Goal: Transaction & Acquisition: Purchase product/service

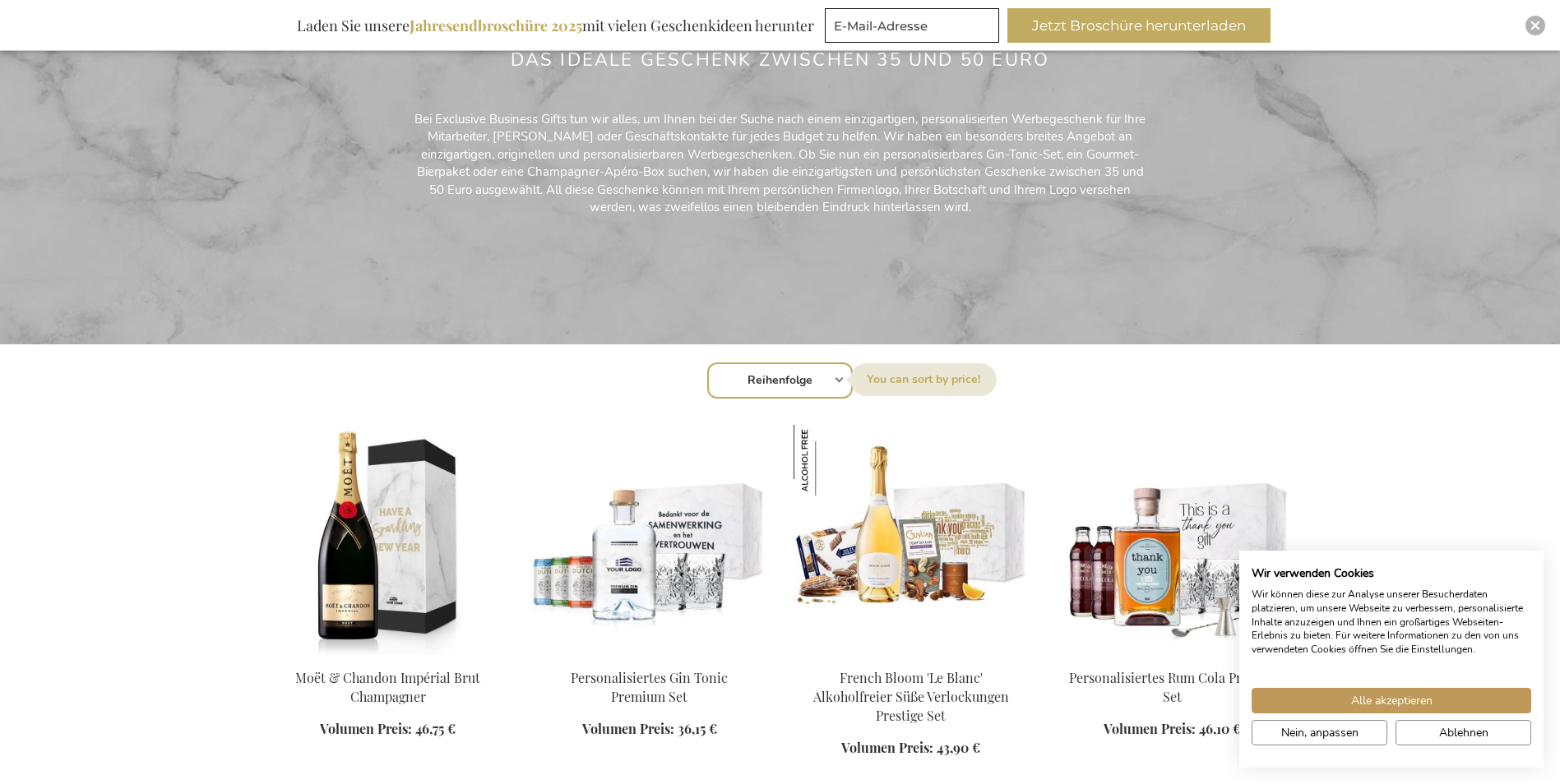
scroll to position [411, 0]
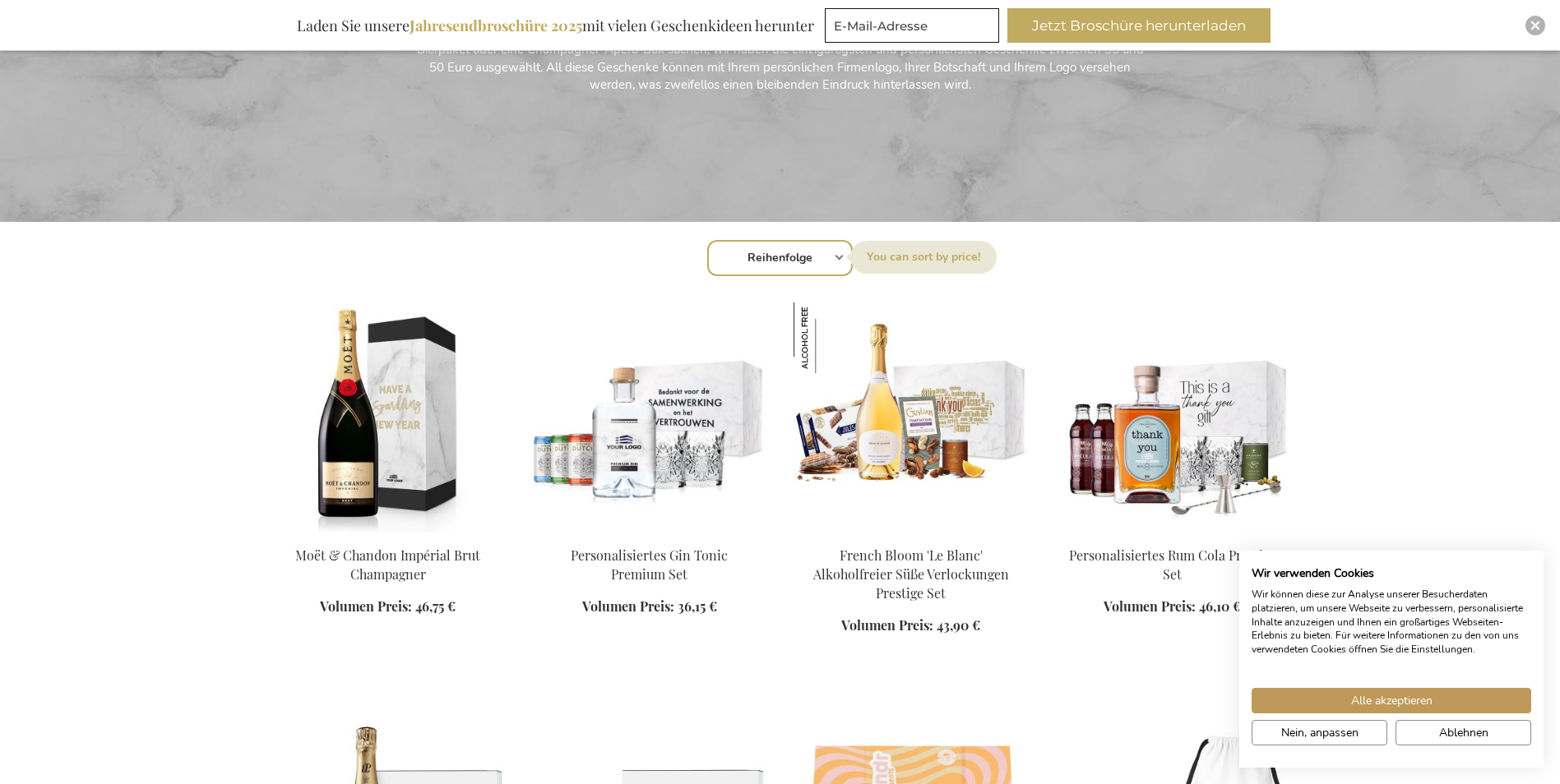
click at [807, 266] on select "Reihenfolge Best Sellers Am meisten angesehen [GEOGRAPHIC_DATA] Biggest Saving …" at bounding box center [780, 258] width 145 height 36
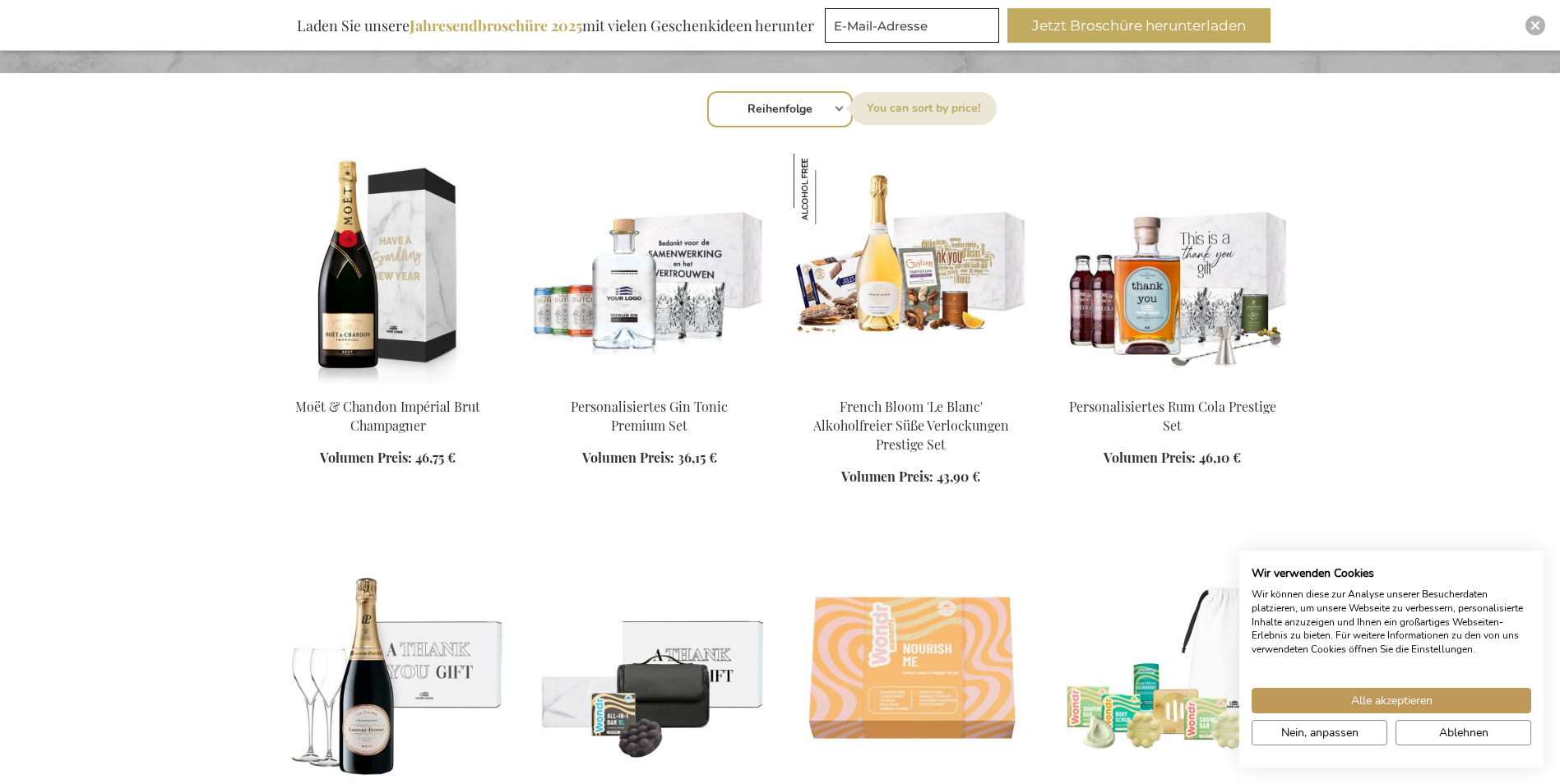
scroll to position [684, 0]
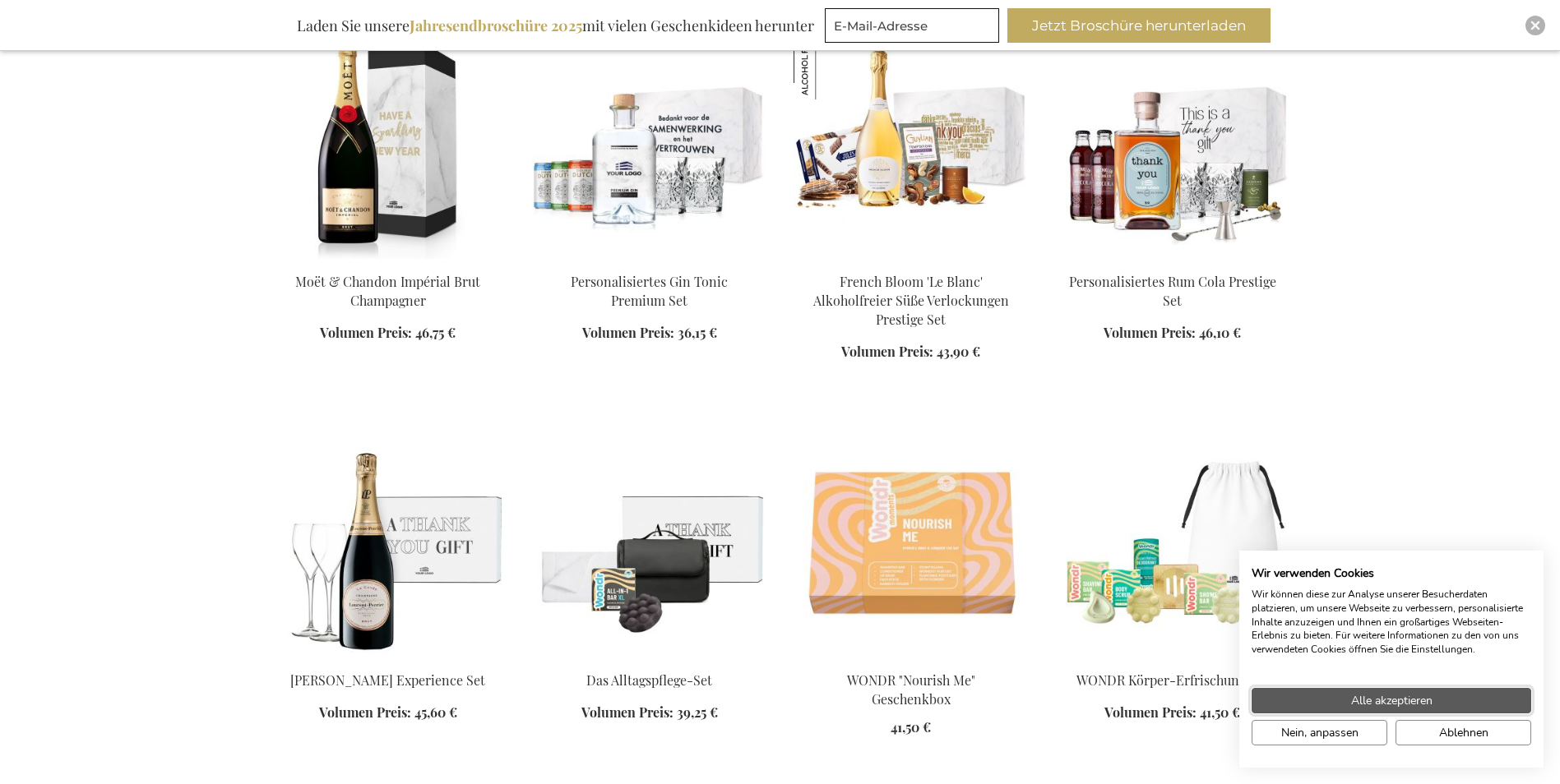
drag, startPoint x: 1428, startPoint y: 706, endPoint x: 1161, endPoint y: 562, distance: 303.4
click at [1428, 705] on span "Alle akzeptieren" at bounding box center [1391, 701] width 81 height 17
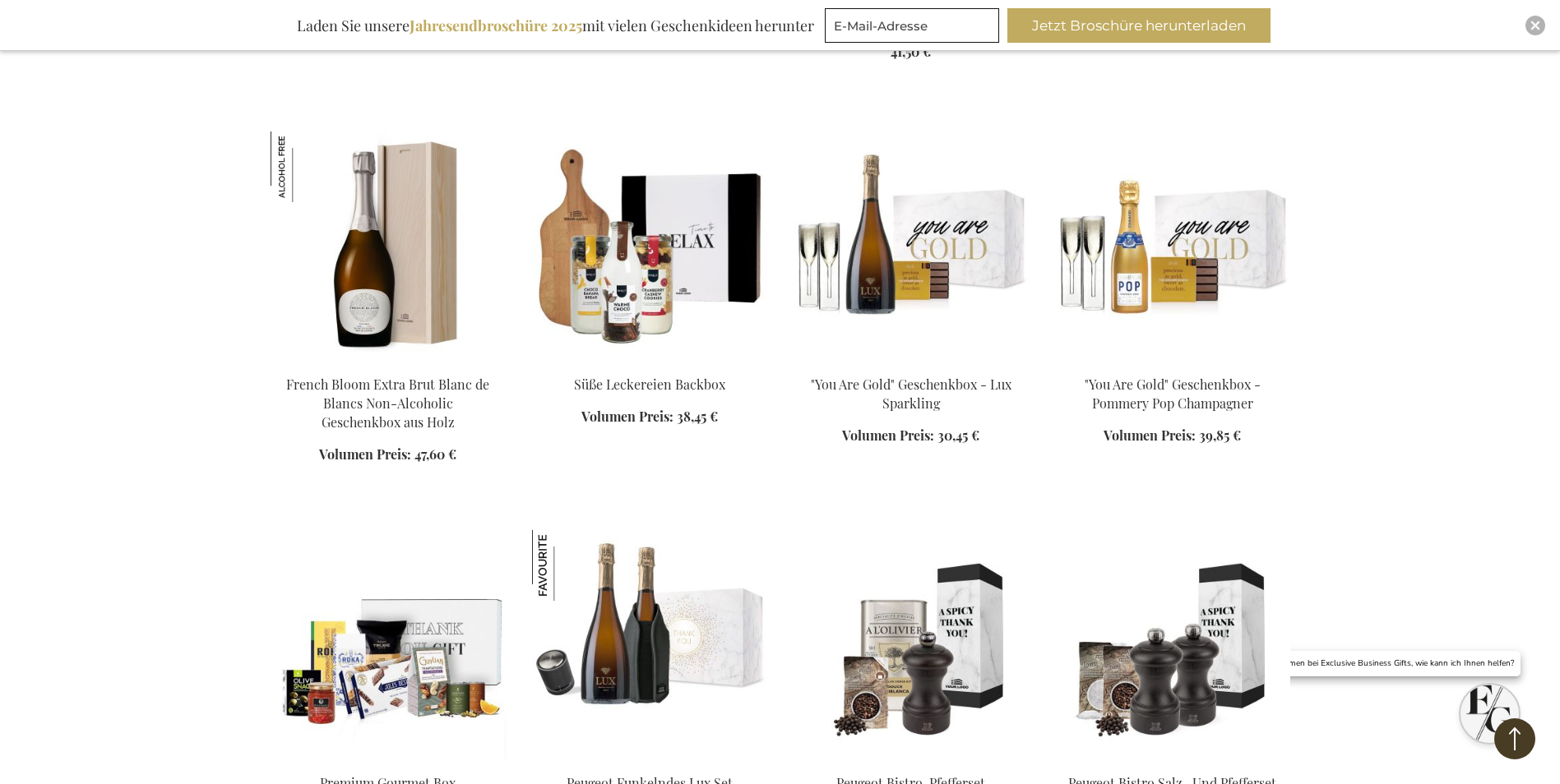
scroll to position [1370, 0]
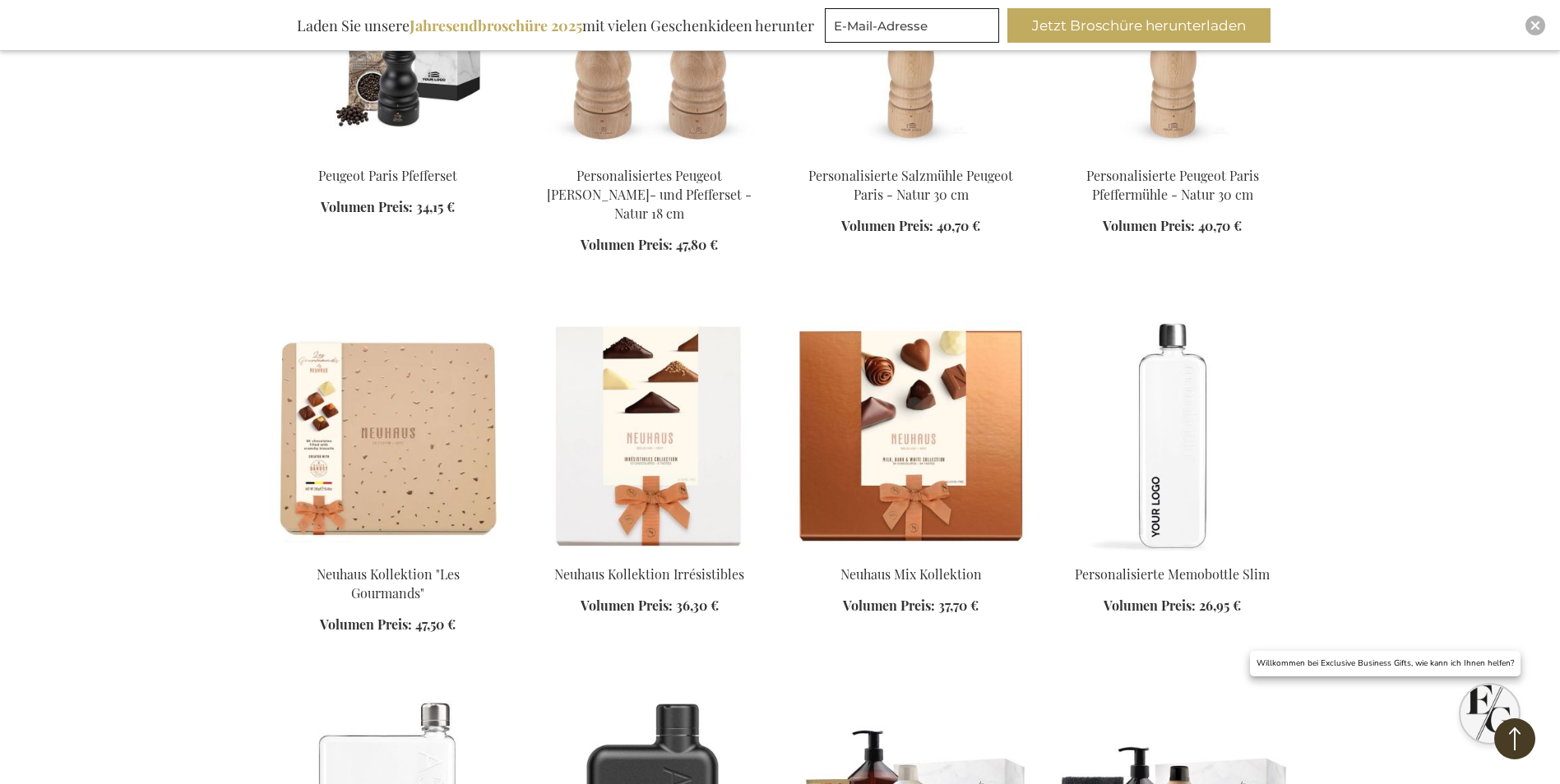
scroll to position [2603, 0]
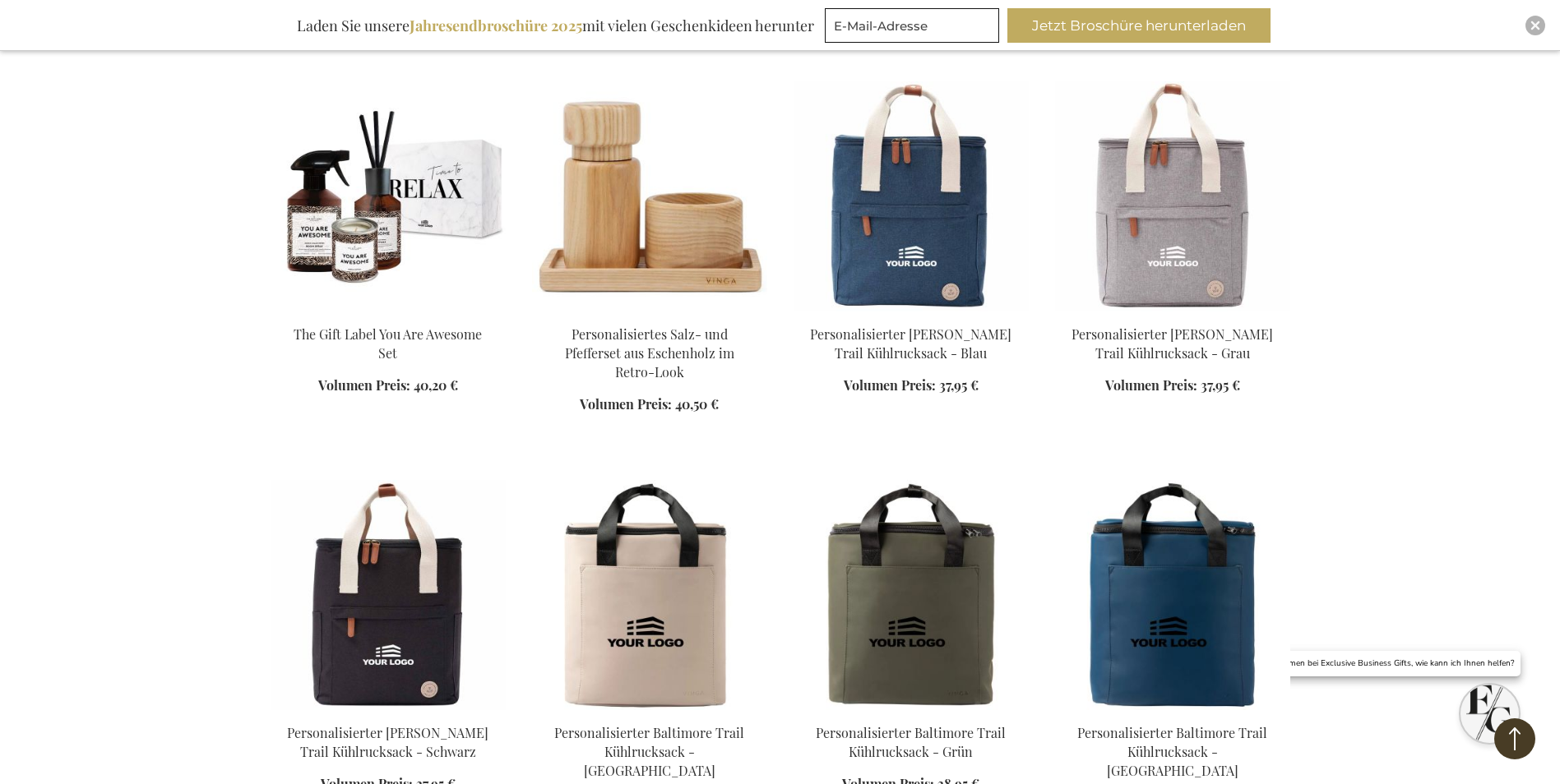
scroll to position [3287, 0]
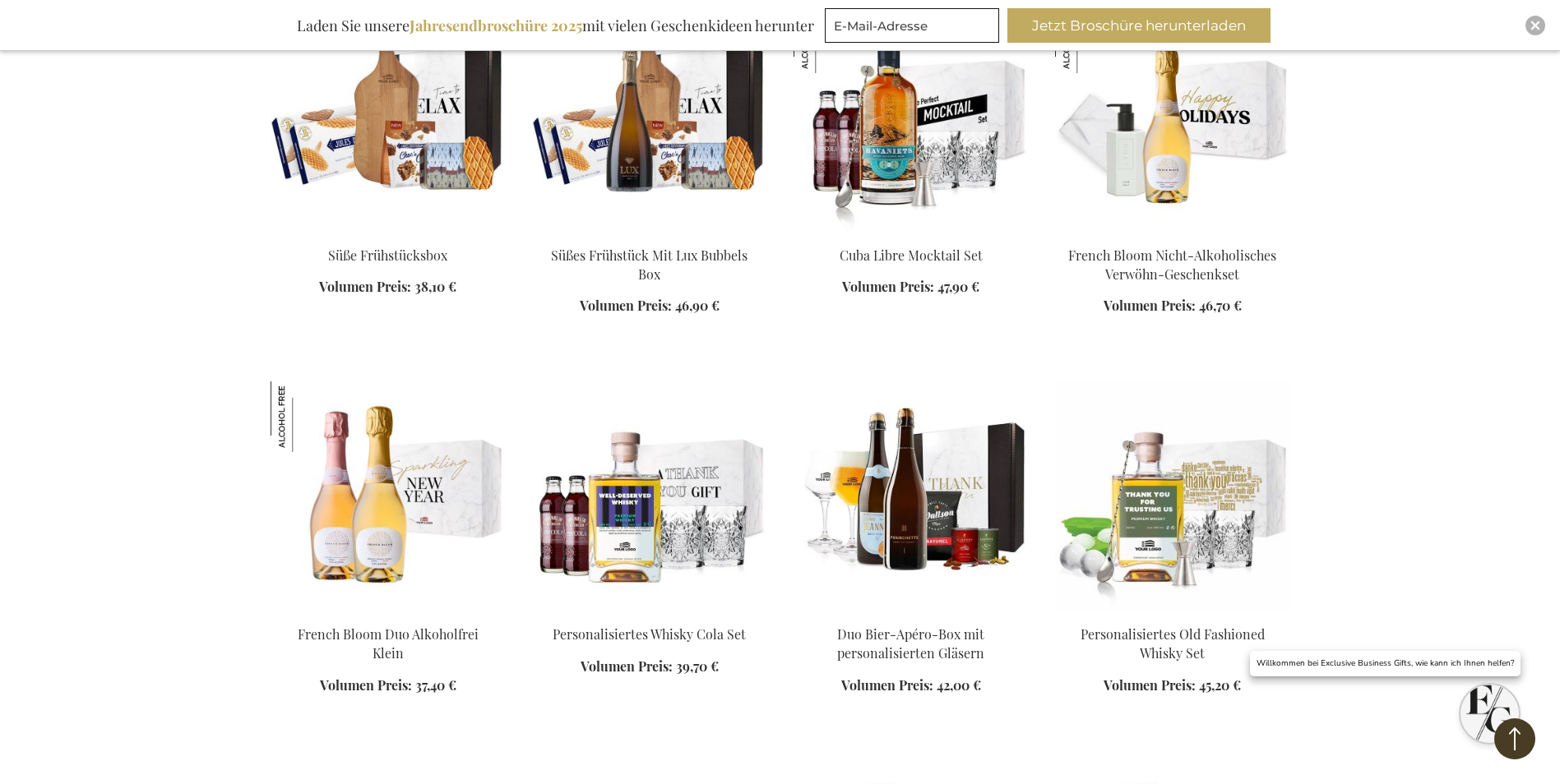
scroll to position [5204, 0]
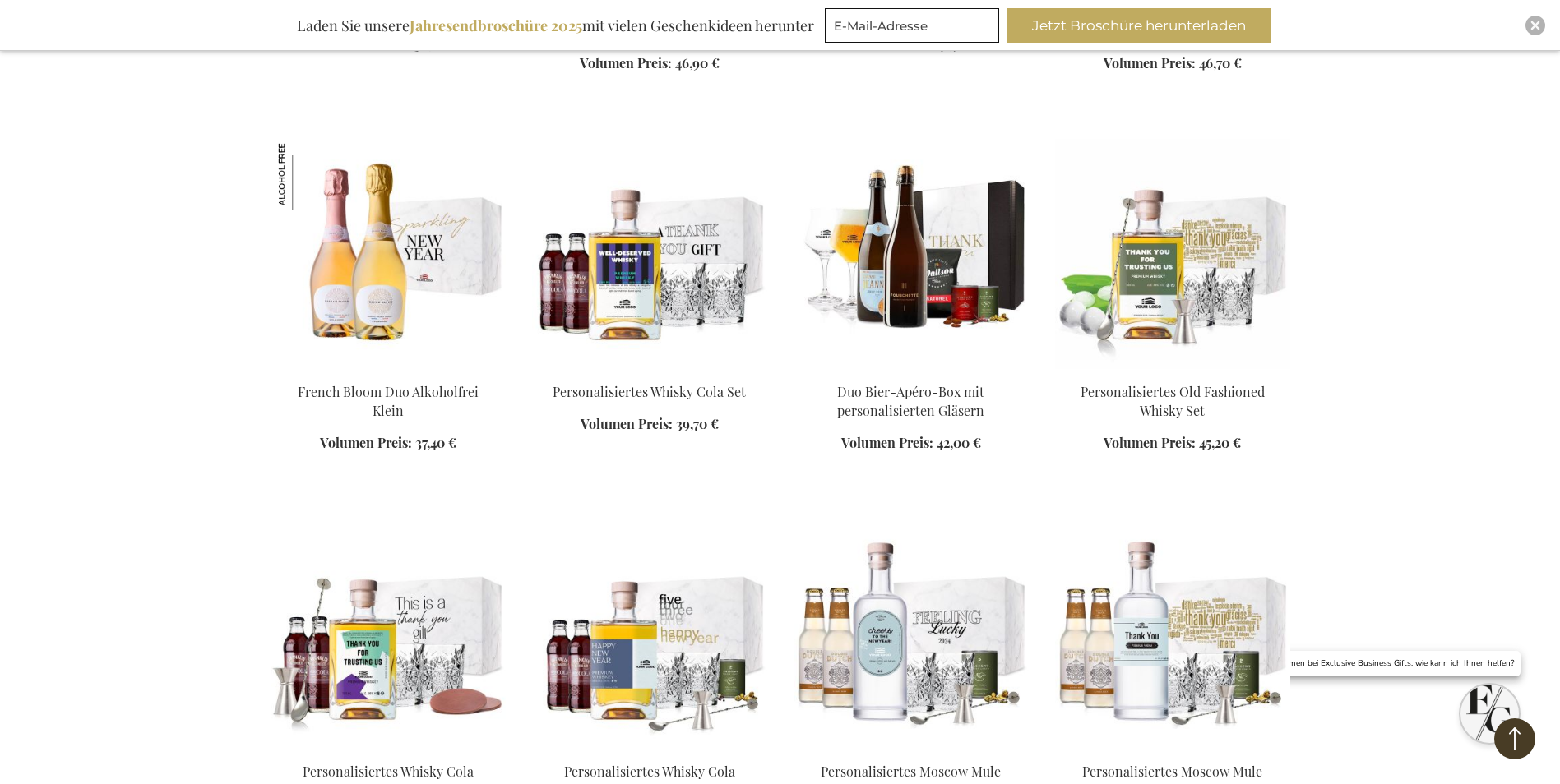
scroll to position [5479, 0]
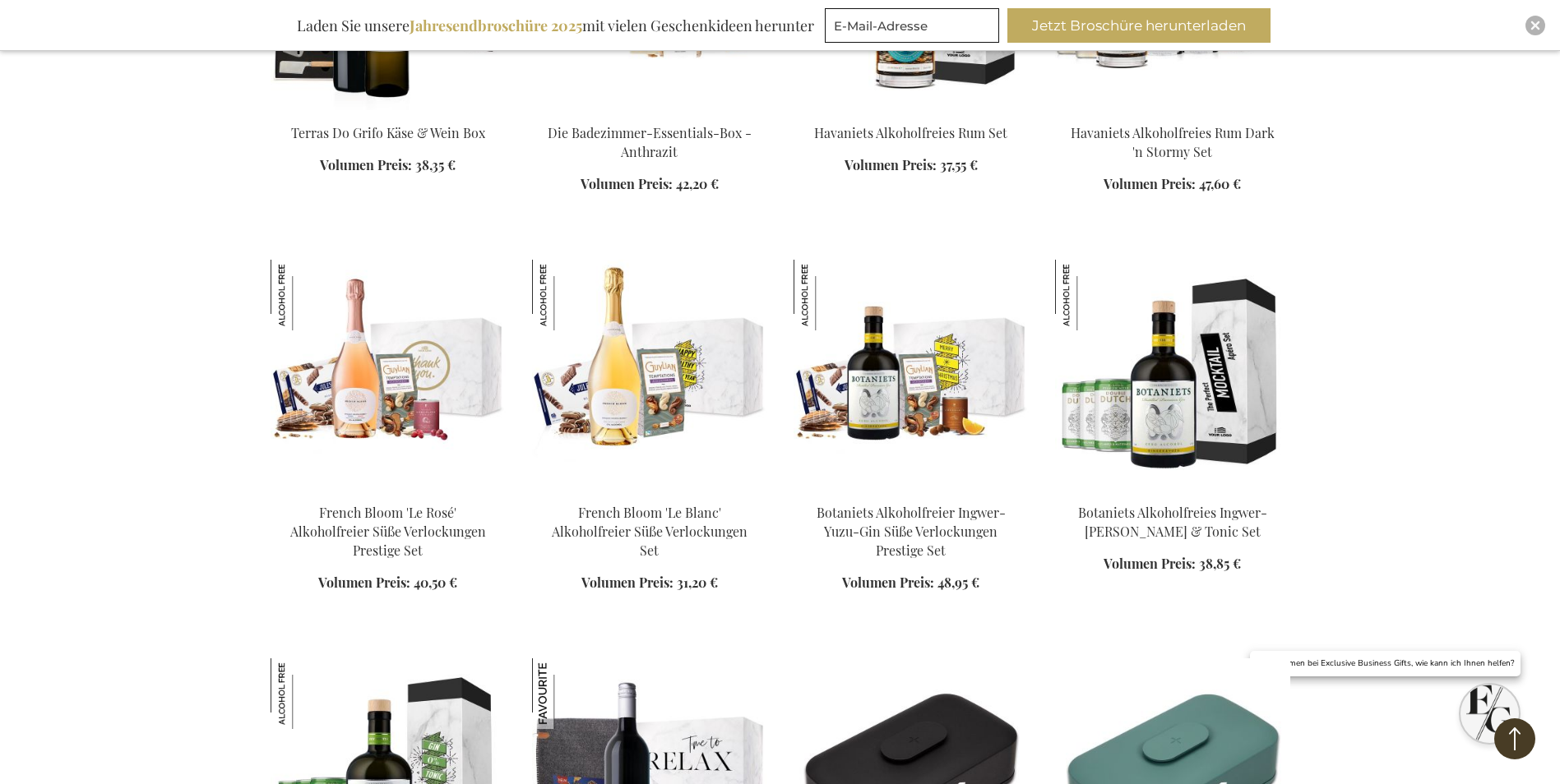
scroll to position [7807, 0]
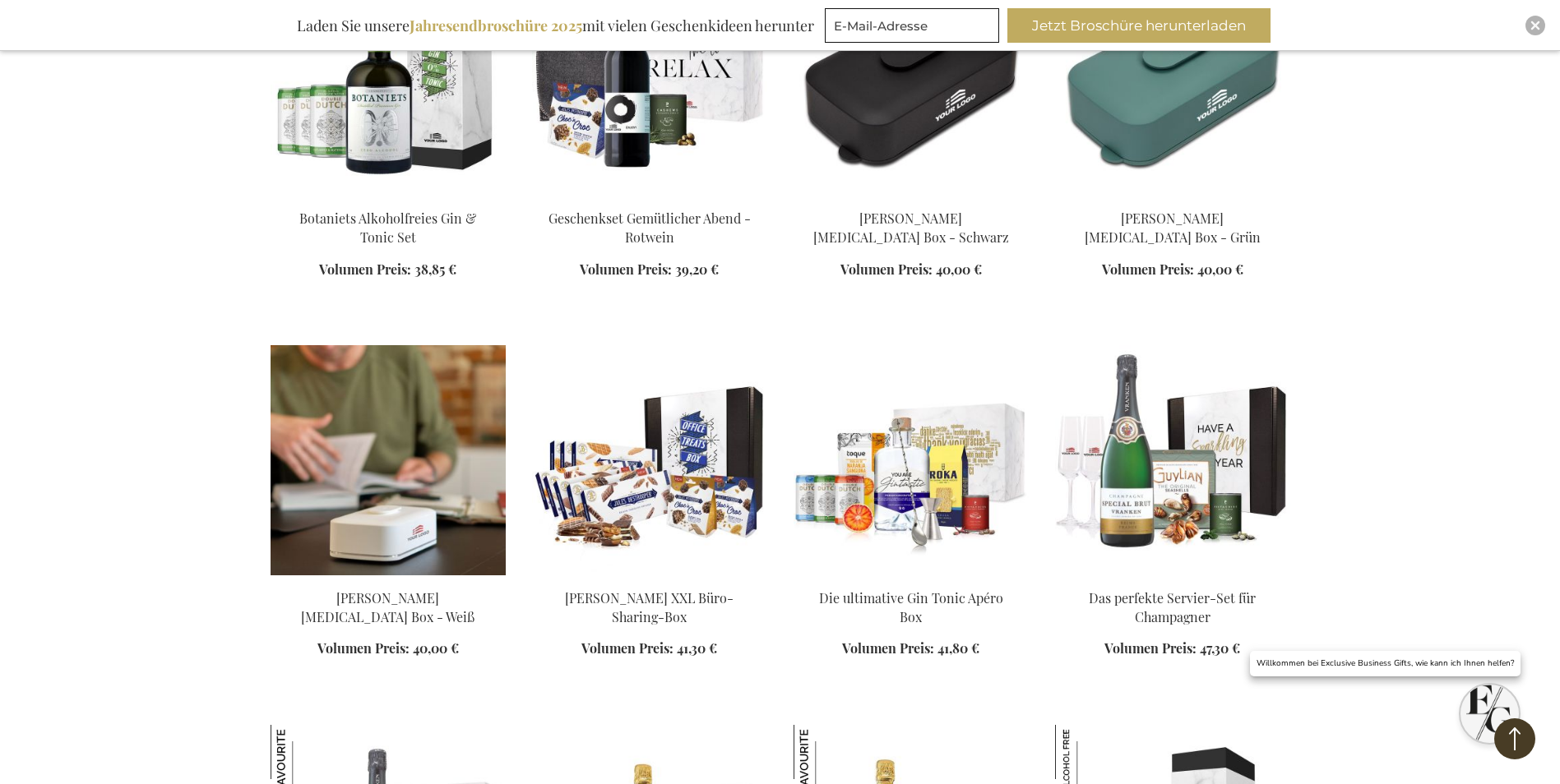
scroll to position [8492, 0]
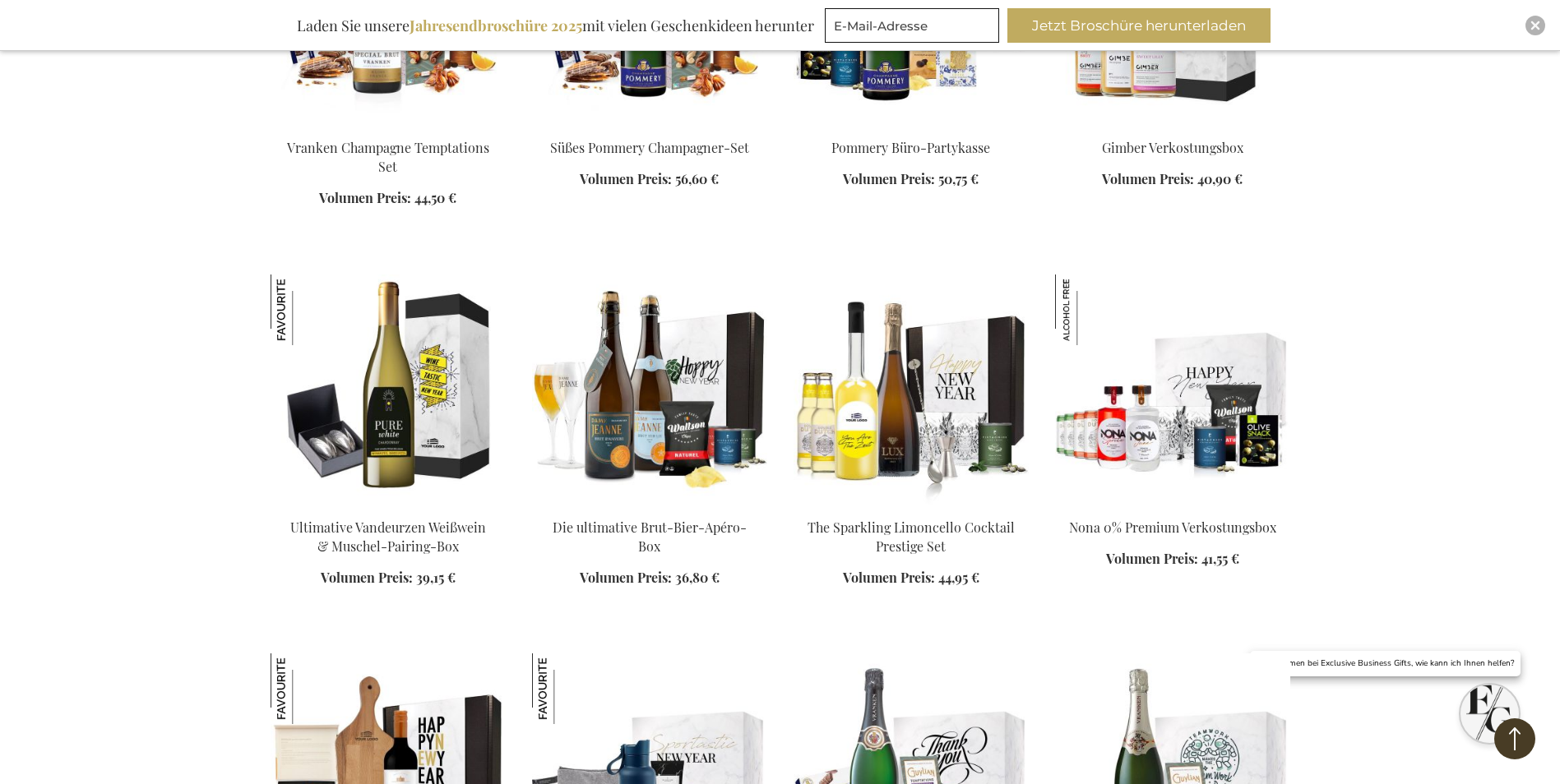
scroll to position [9314, 0]
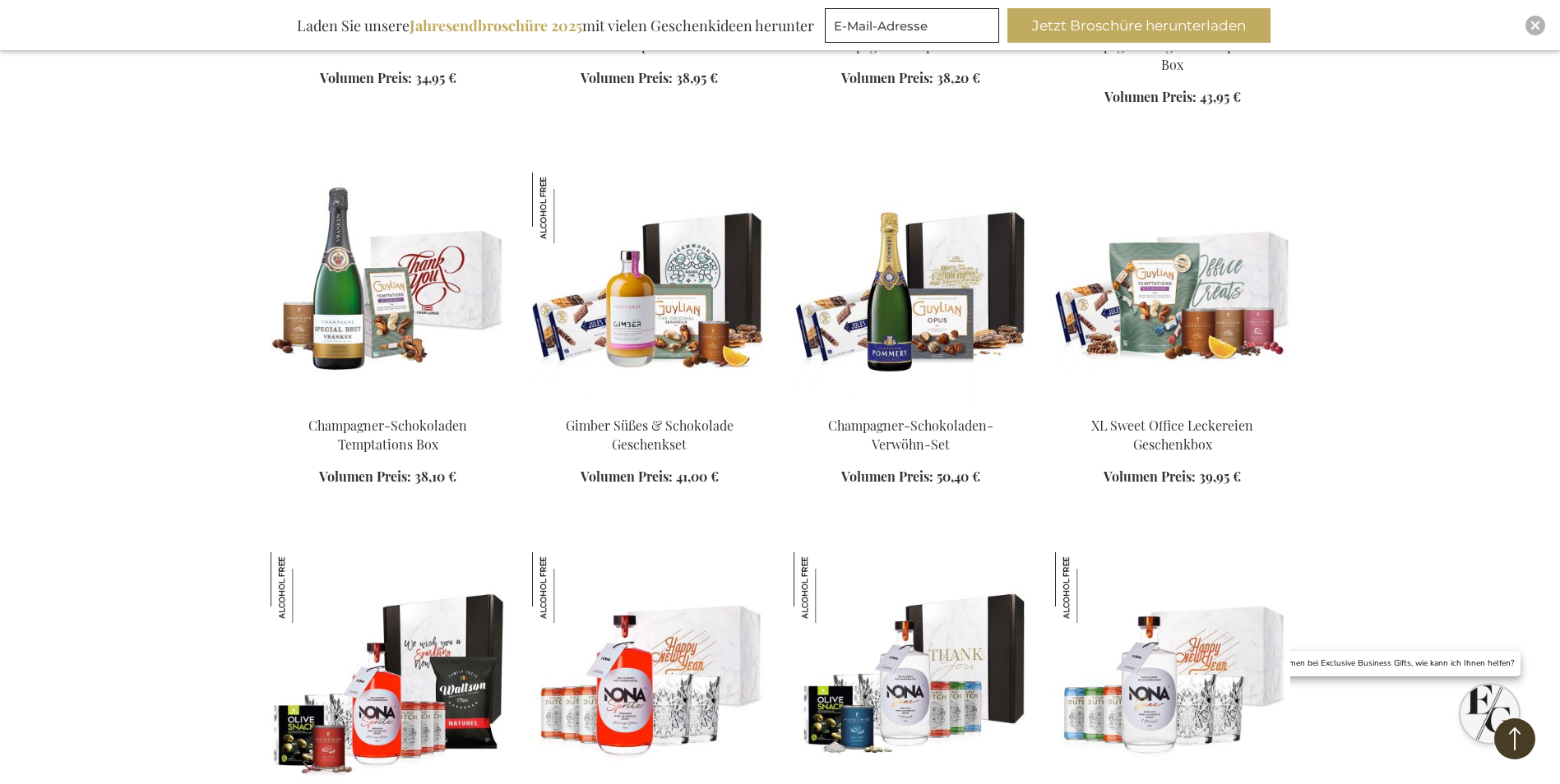
scroll to position [10410, 0]
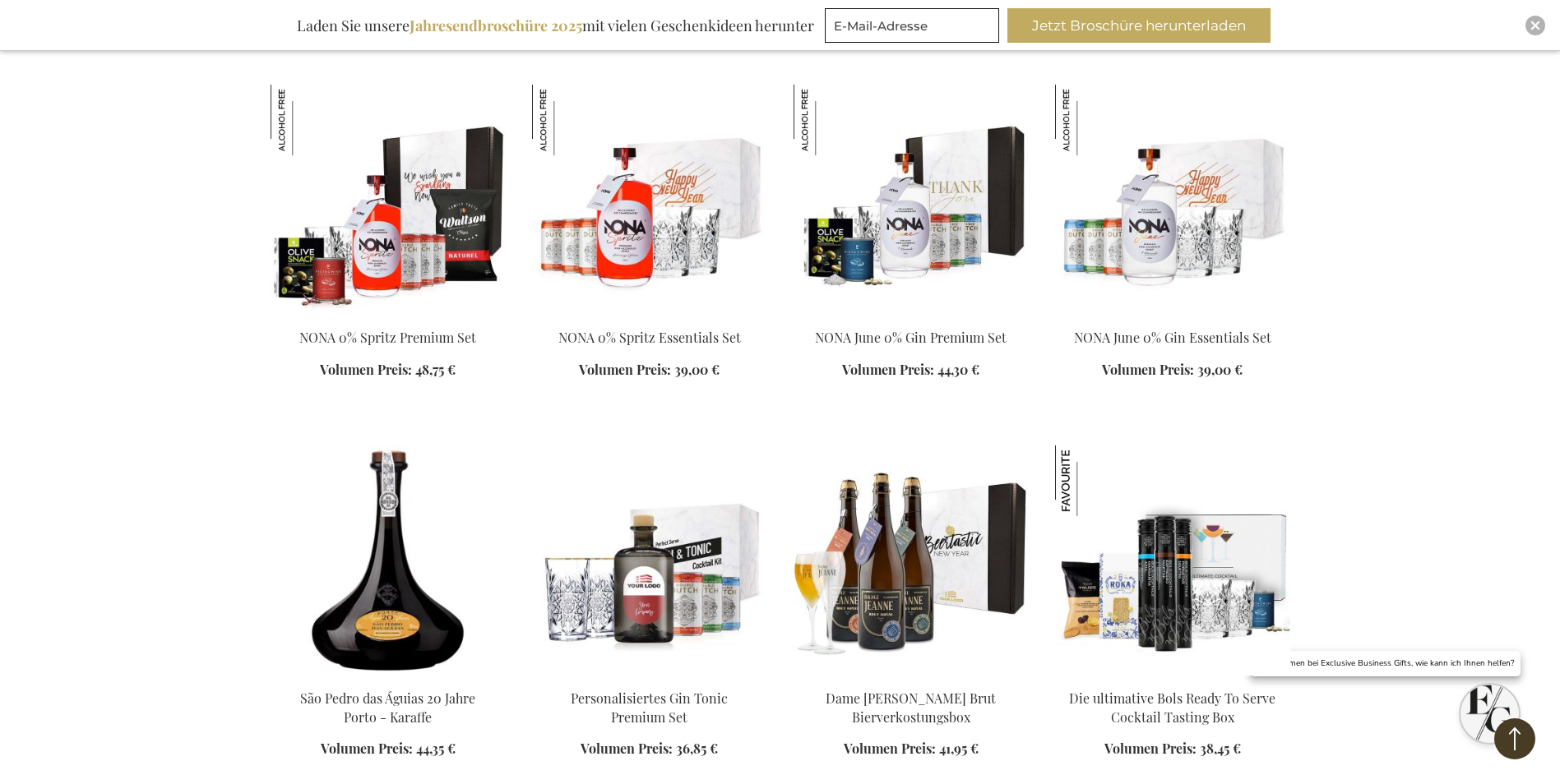
scroll to position [10546, 0]
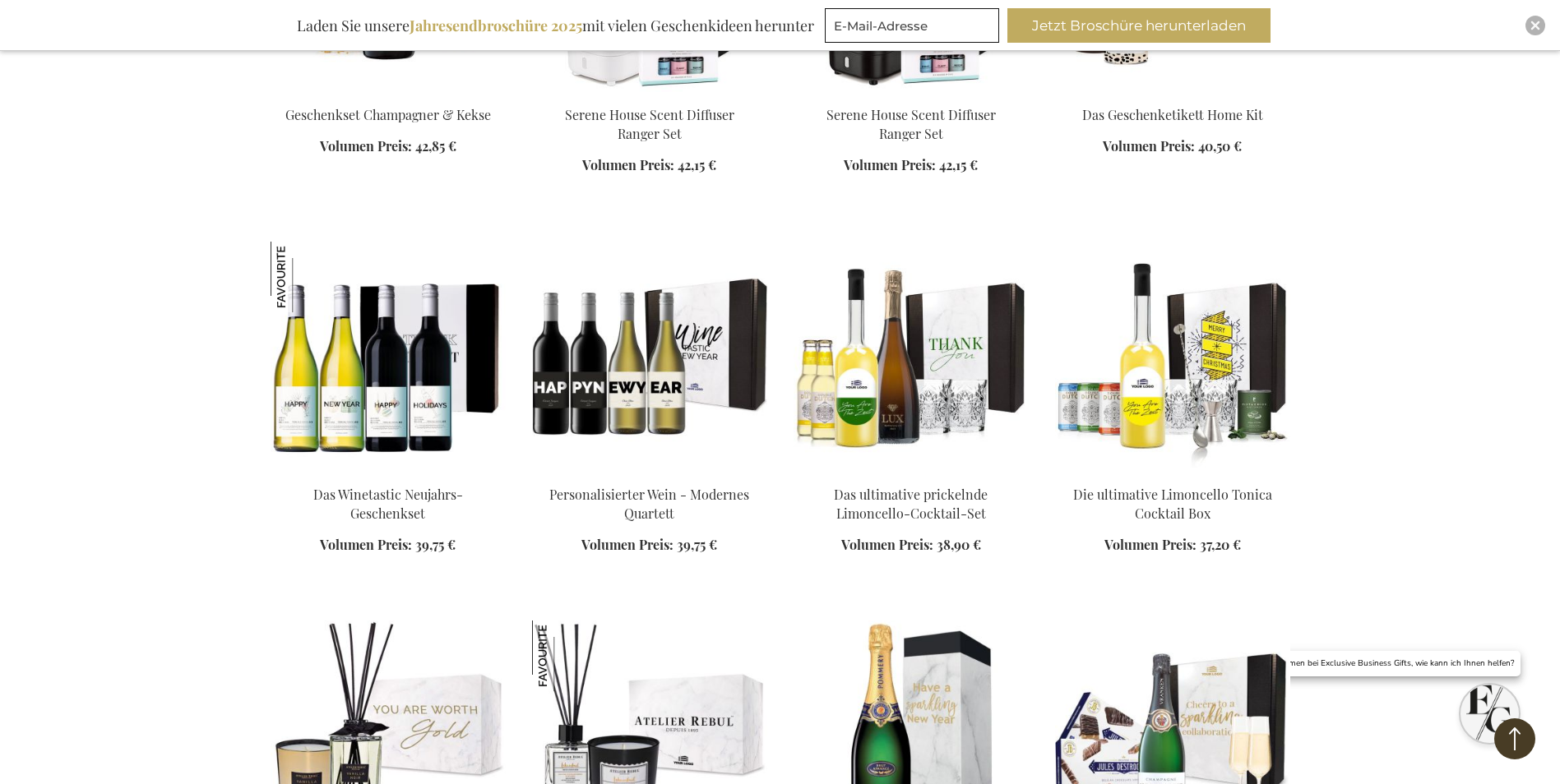
scroll to position [12190, 0]
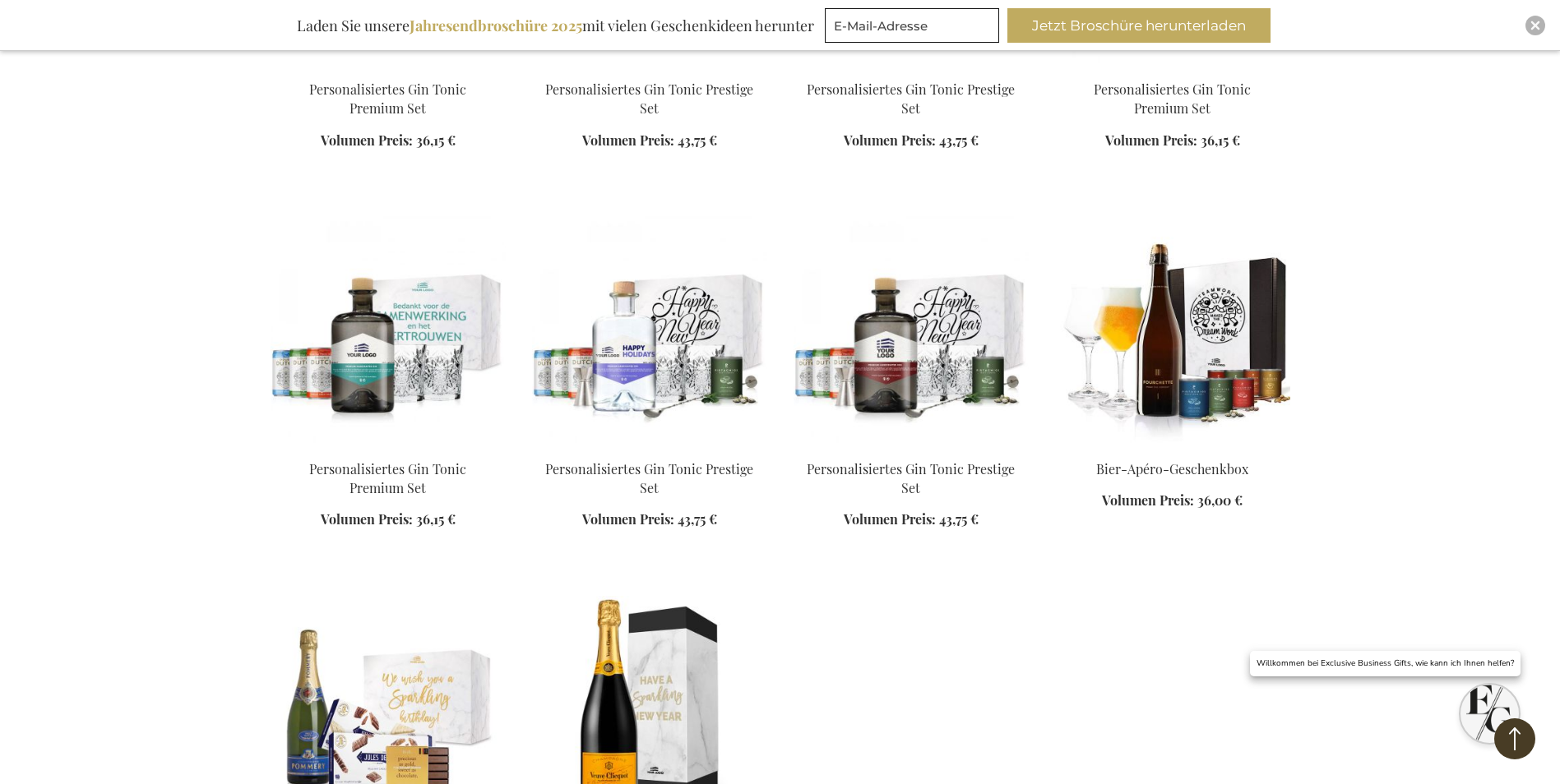
scroll to position [15752, 0]
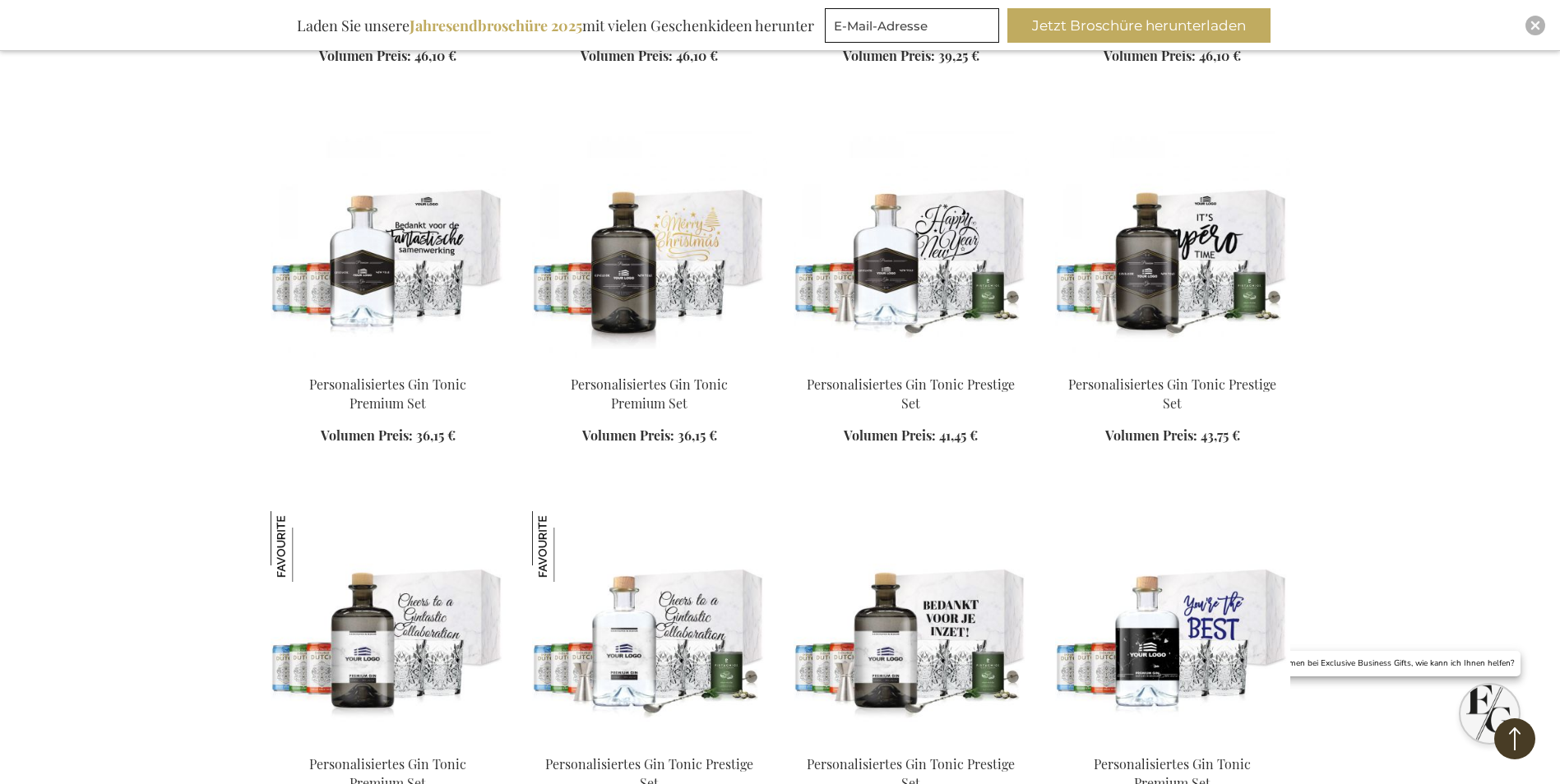
scroll to position [14108, 0]
